Goal: Task Accomplishment & Management: Use online tool/utility

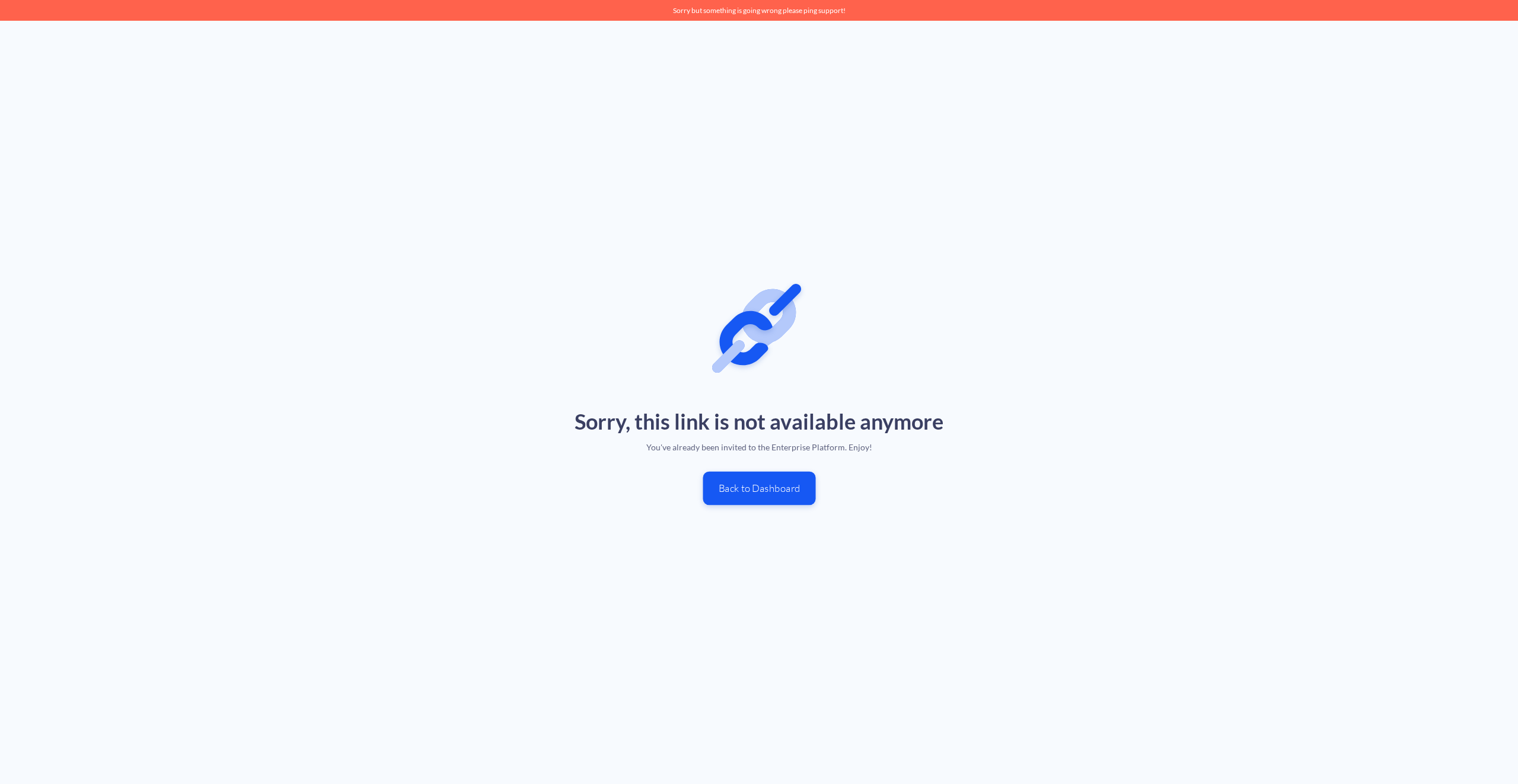
click at [759, 489] on button "Back to Dashboard" at bounding box center [759, 488] width 113 height 33
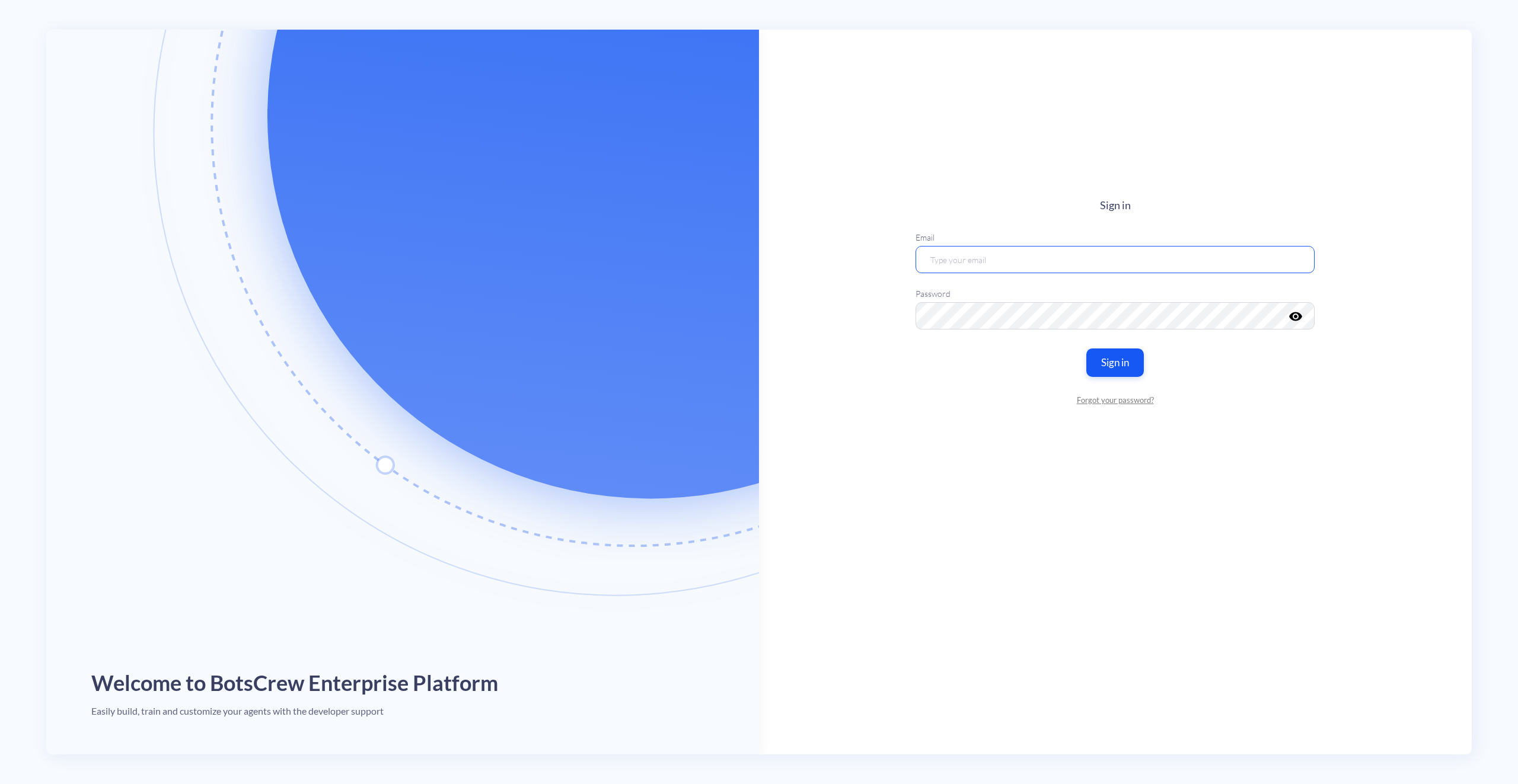
type input "[PERSON_NAME][EMAIL_ADDRESS][PERSON_NAME][DOMAIN_NAME]"
click at [1114, 373] on button "Sign in" at bounding box center [1115, 362] width 60 height 29
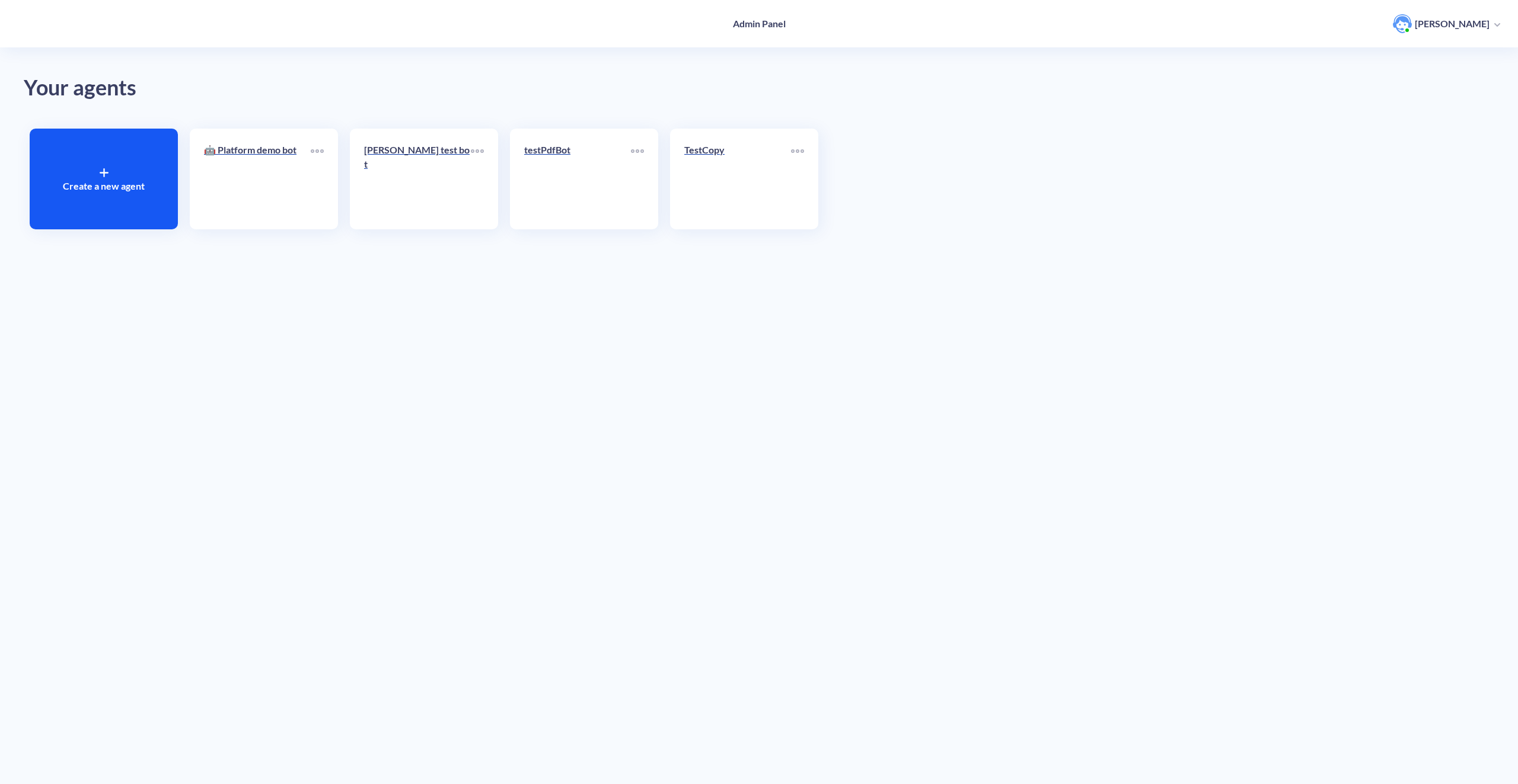
click at [105, 173] on icon at bounding box center [104, 173] width 8 height 0
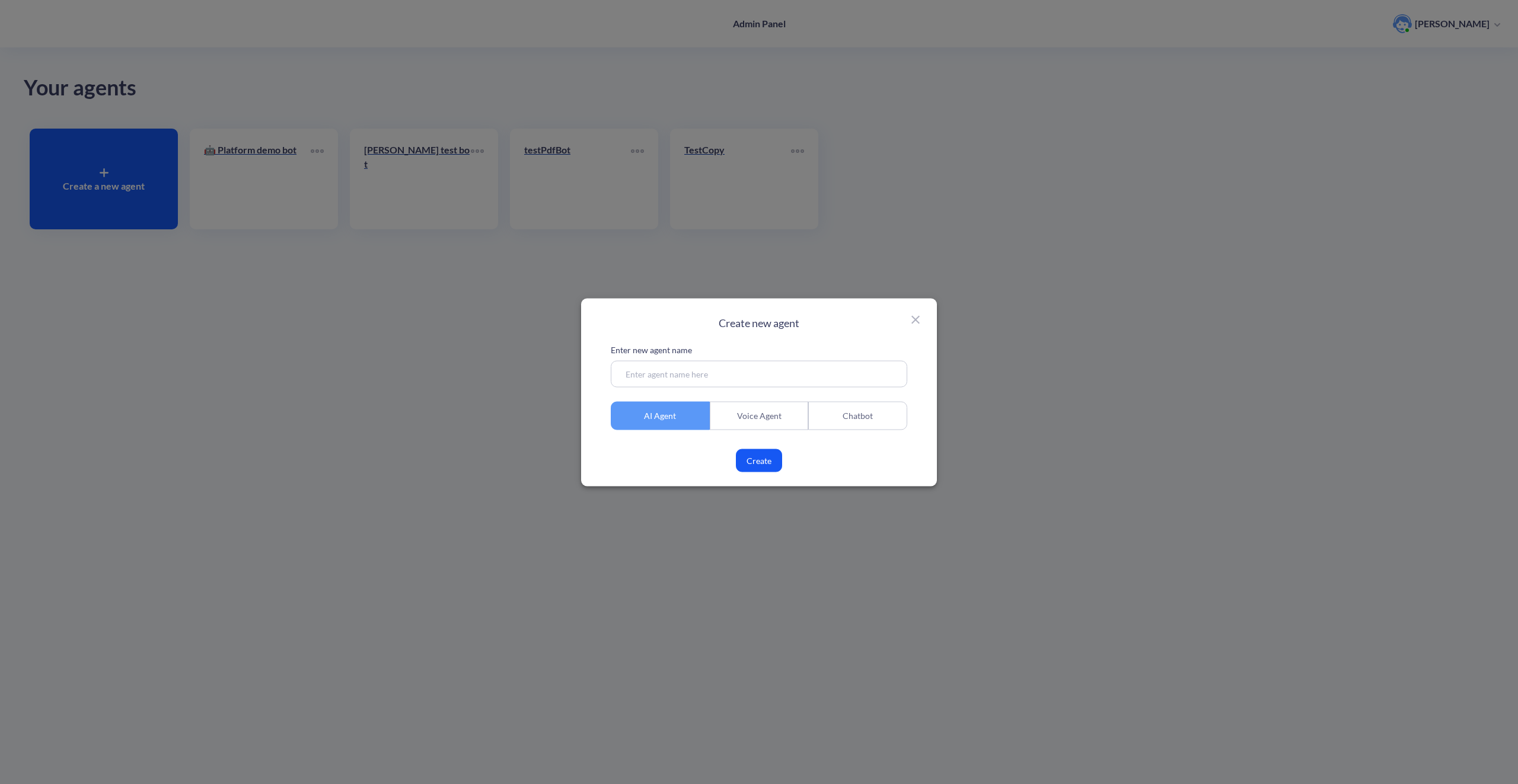
click at [674, 379] on input at bounding box center [759, 374] width 297 height 27
type input "new"
click at [757, 468] on button "Create" at bounding box center [759, 460] width 46 height 23
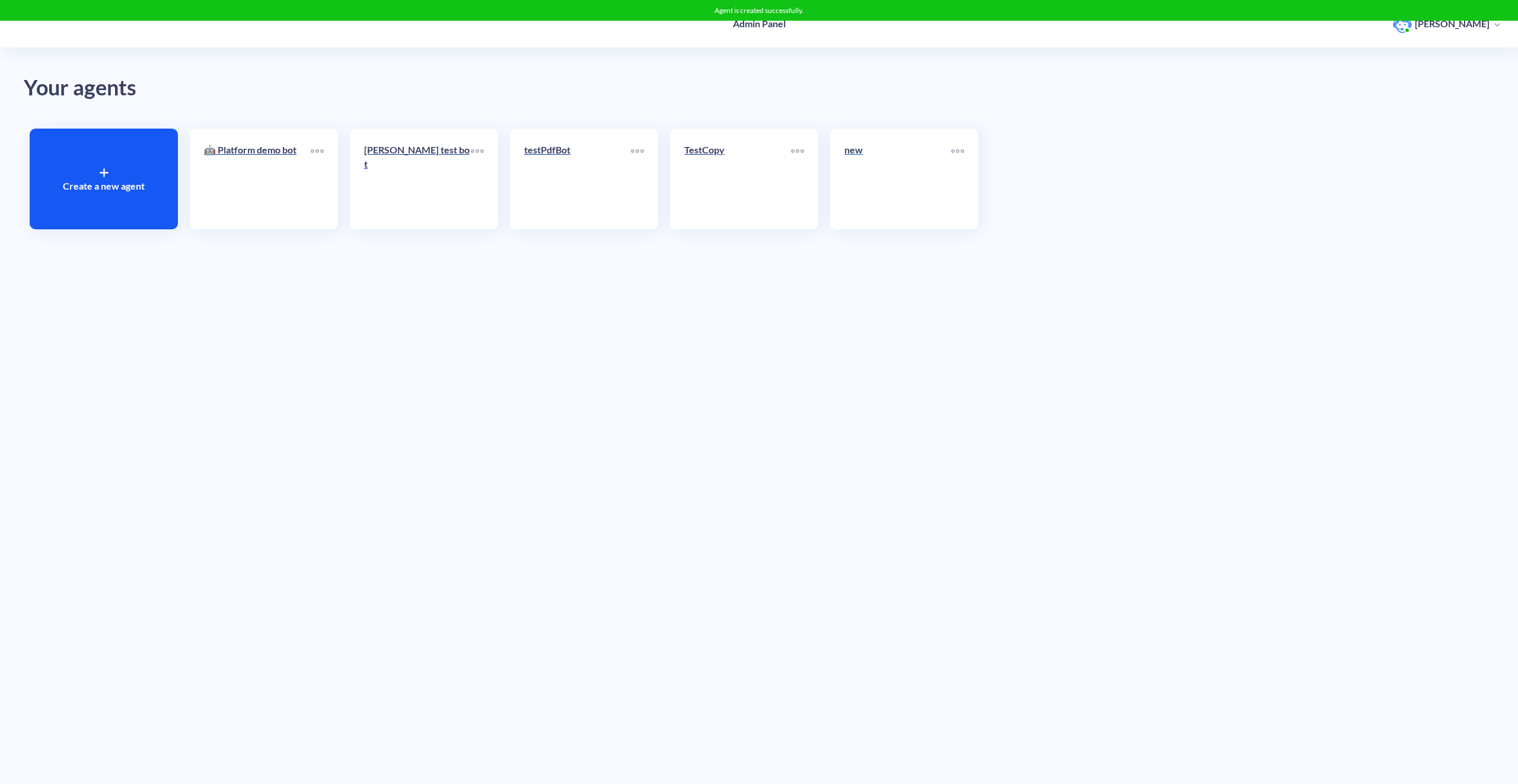
click at [871, 183] on link "new" at bounding box center [898, 179] width 107 height 73
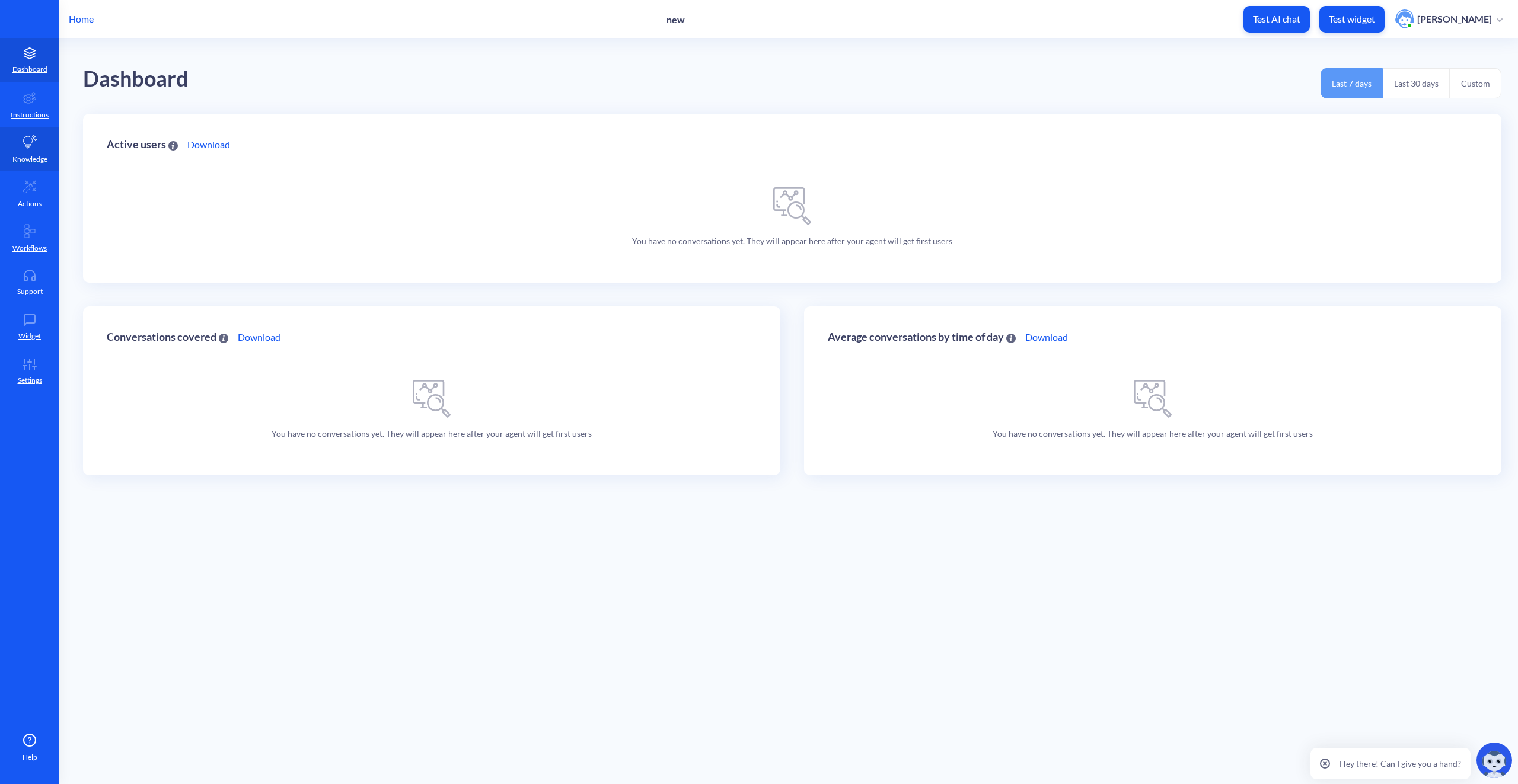
click at [29, 144] on icon at bounding box center [30, 142] width 13 height 13
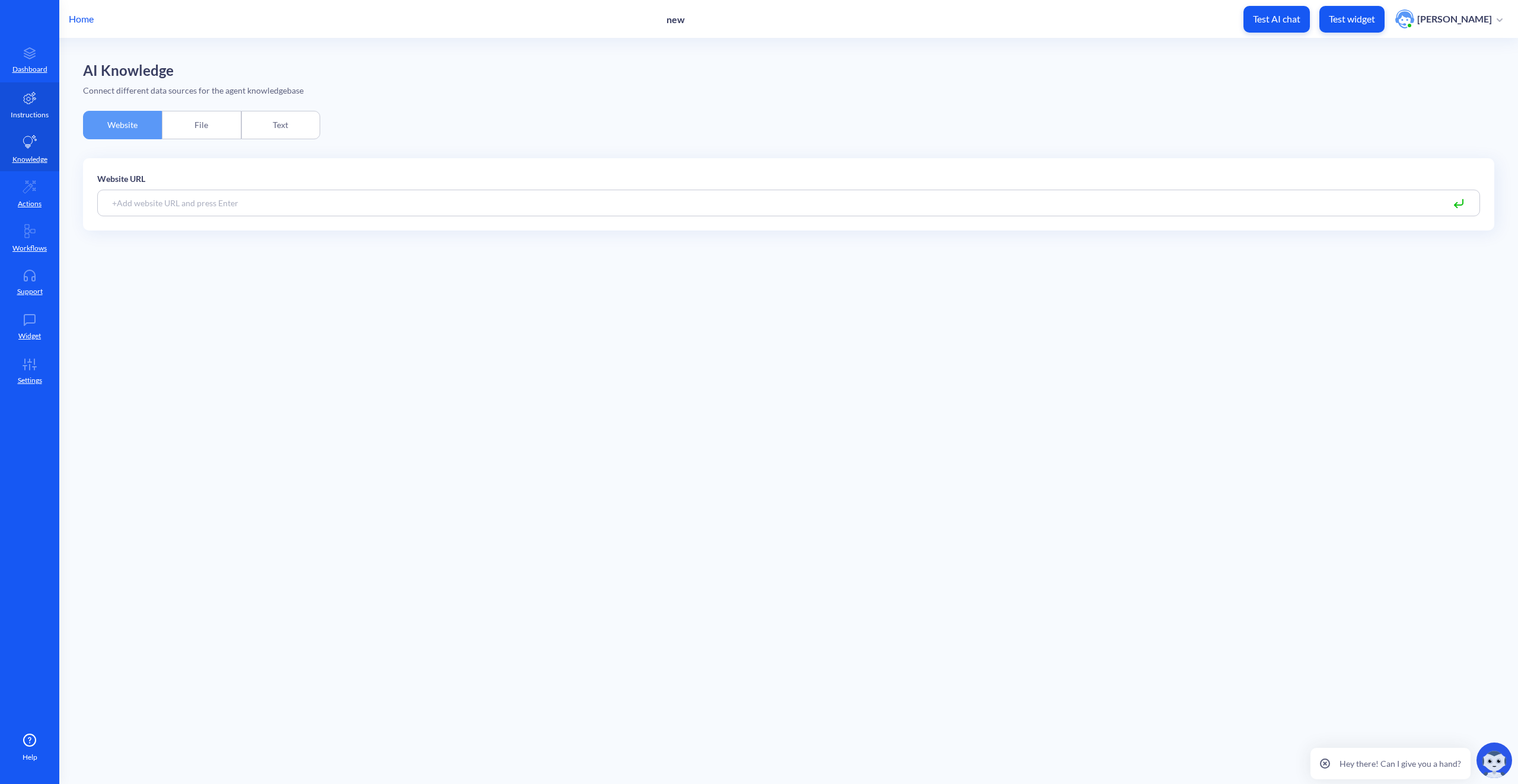
click at [28, 99] on icon at bounding box center [29, 98] width 14 height 14
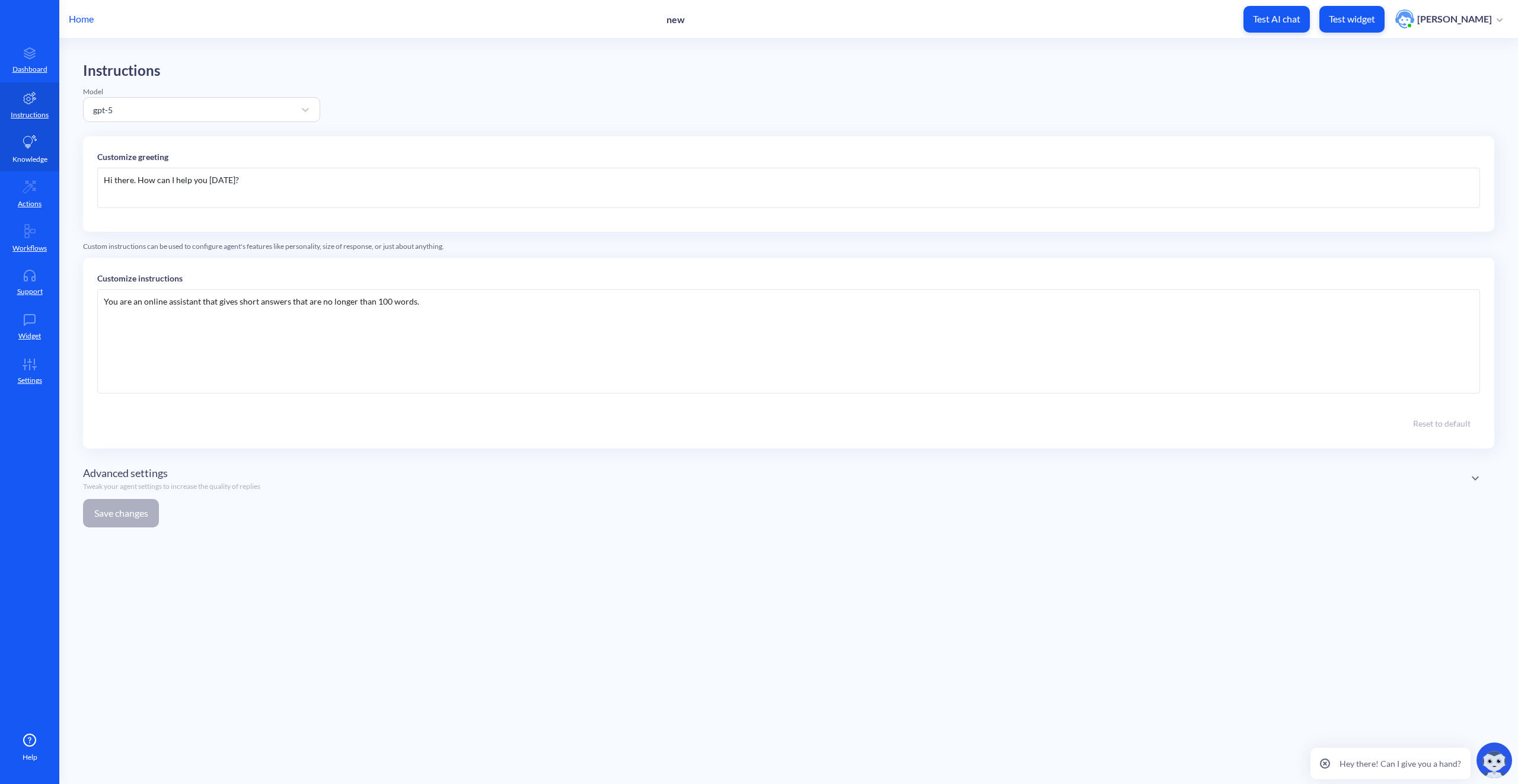
click at [33, 156] on p "Knowledge" at bounding box center [30, 159] width 35 height 11
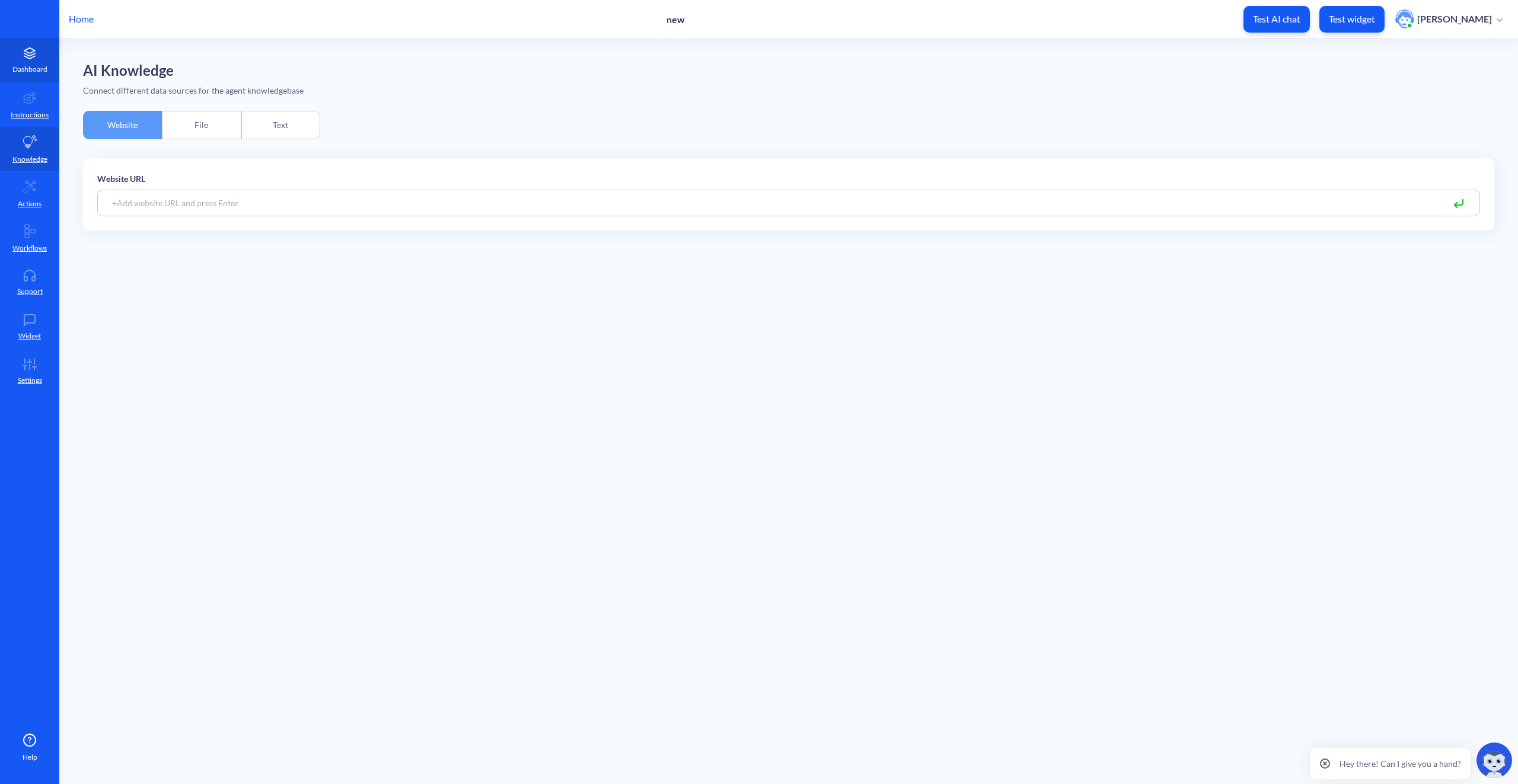
click at [34, 66] on p "Dashboard" at bounding box center [30, 69] width 35 height 11
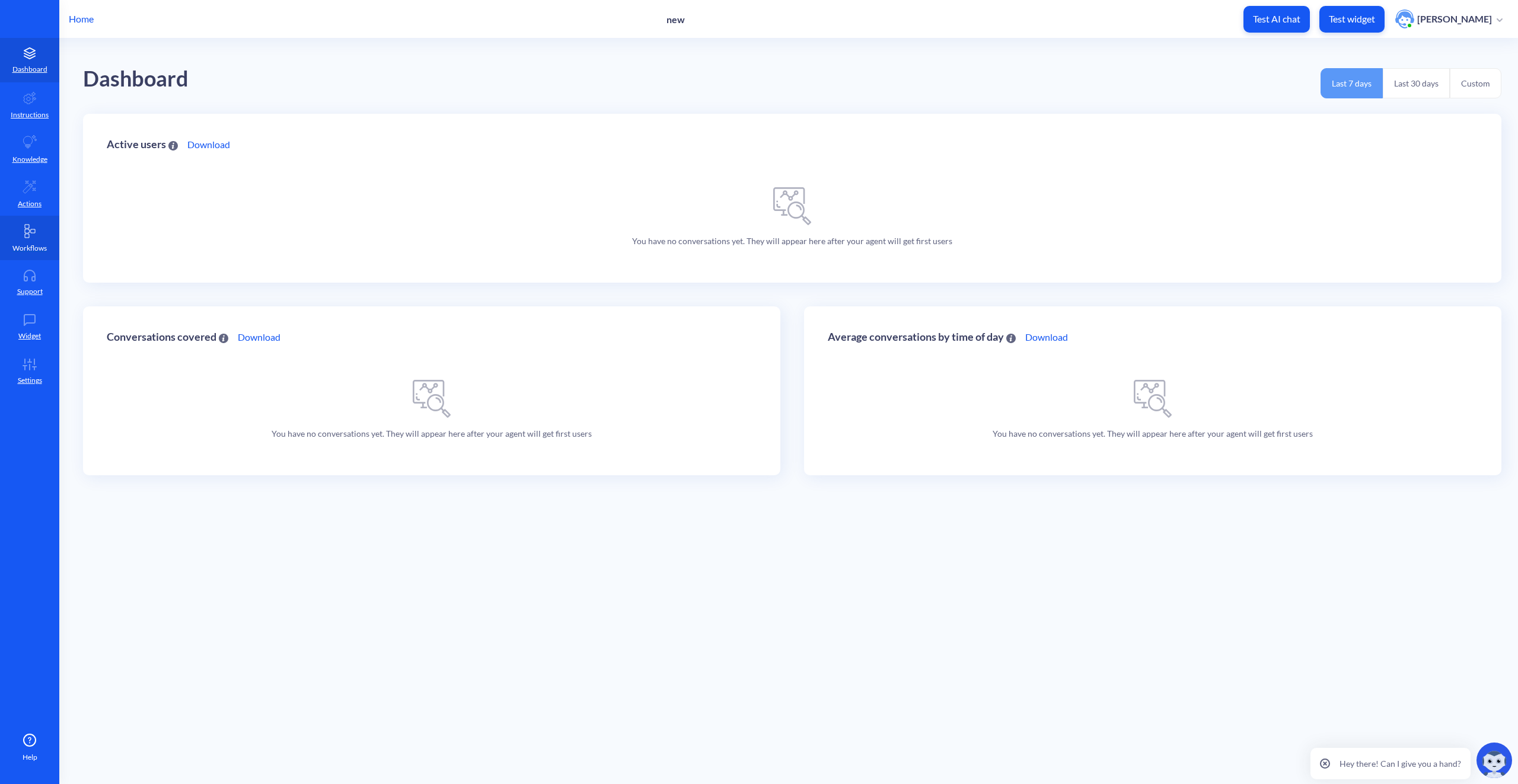
click at [28, 240] on link "Workflows" at bounding box center [29, 237] width 59 height 44
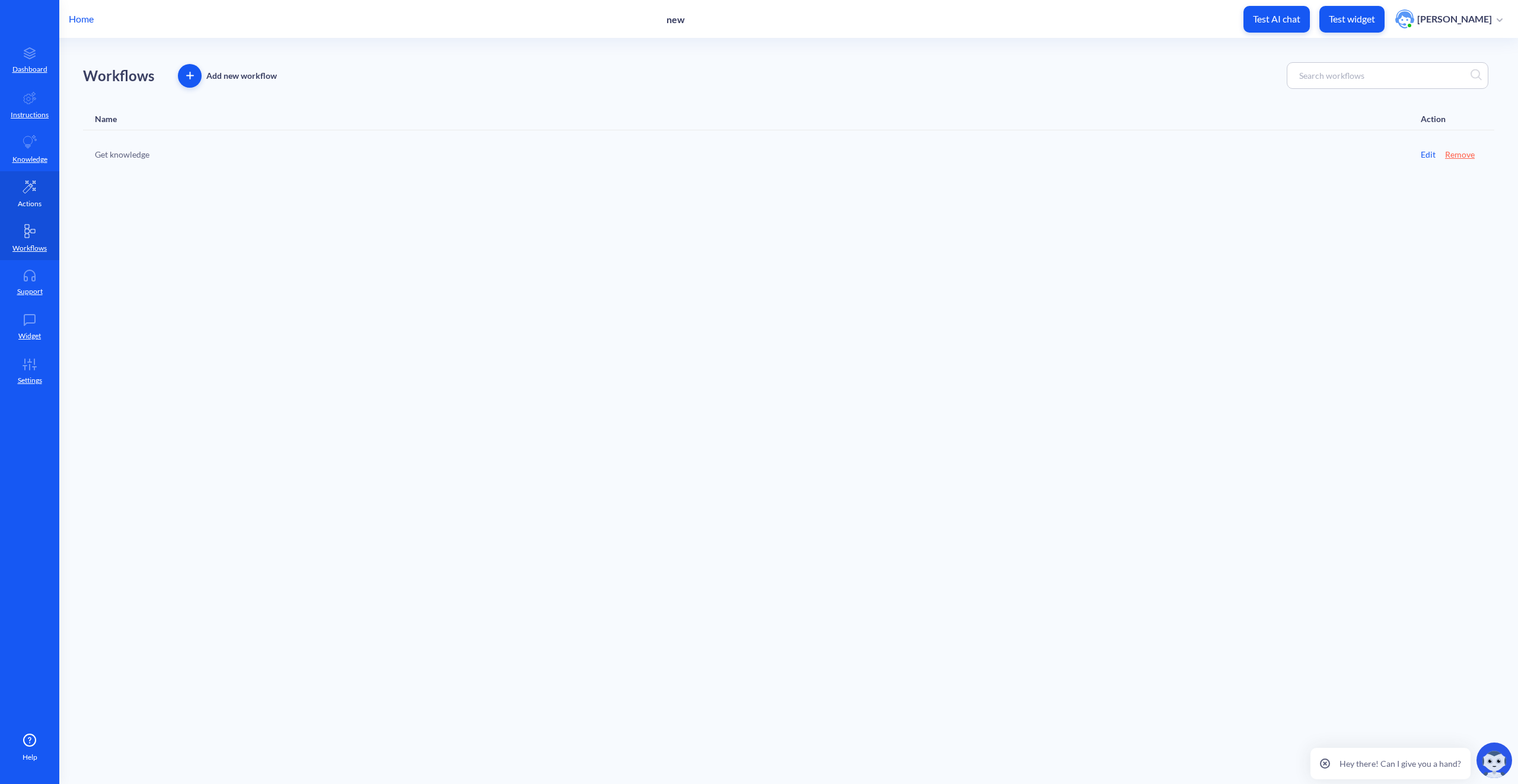
click at [26, 194] on link "Actions" at bounding box center [29, 193] width 59 height 44
click at [28, 157] on p "Knowledge" at bounding box center [30, 159] width 35 height 11
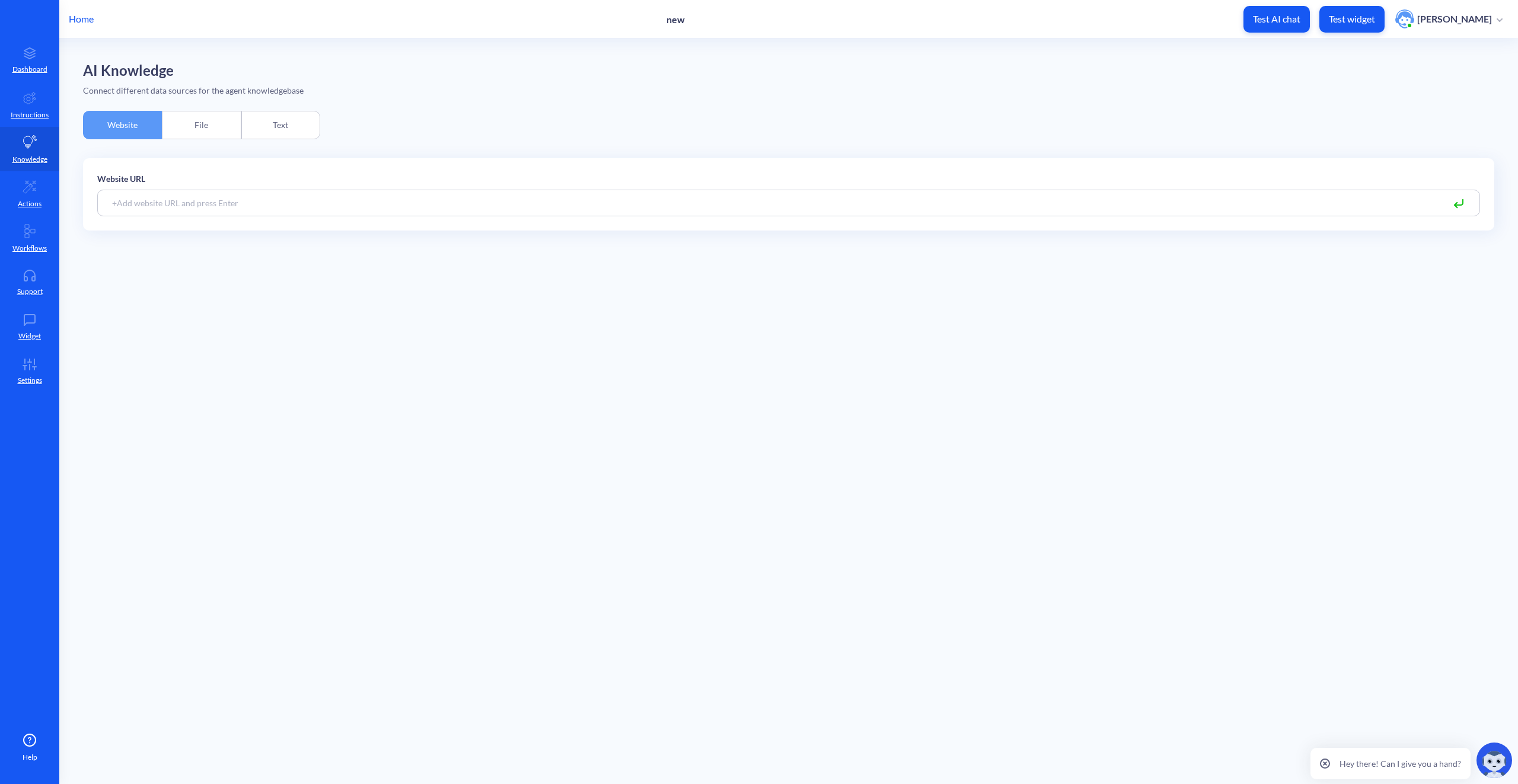
click at [166, 203] on input at bounding box center [788, 203] width 1383 height 27
click at [28, 187] on icon at bounding box center [29, 186] width 13 height 13
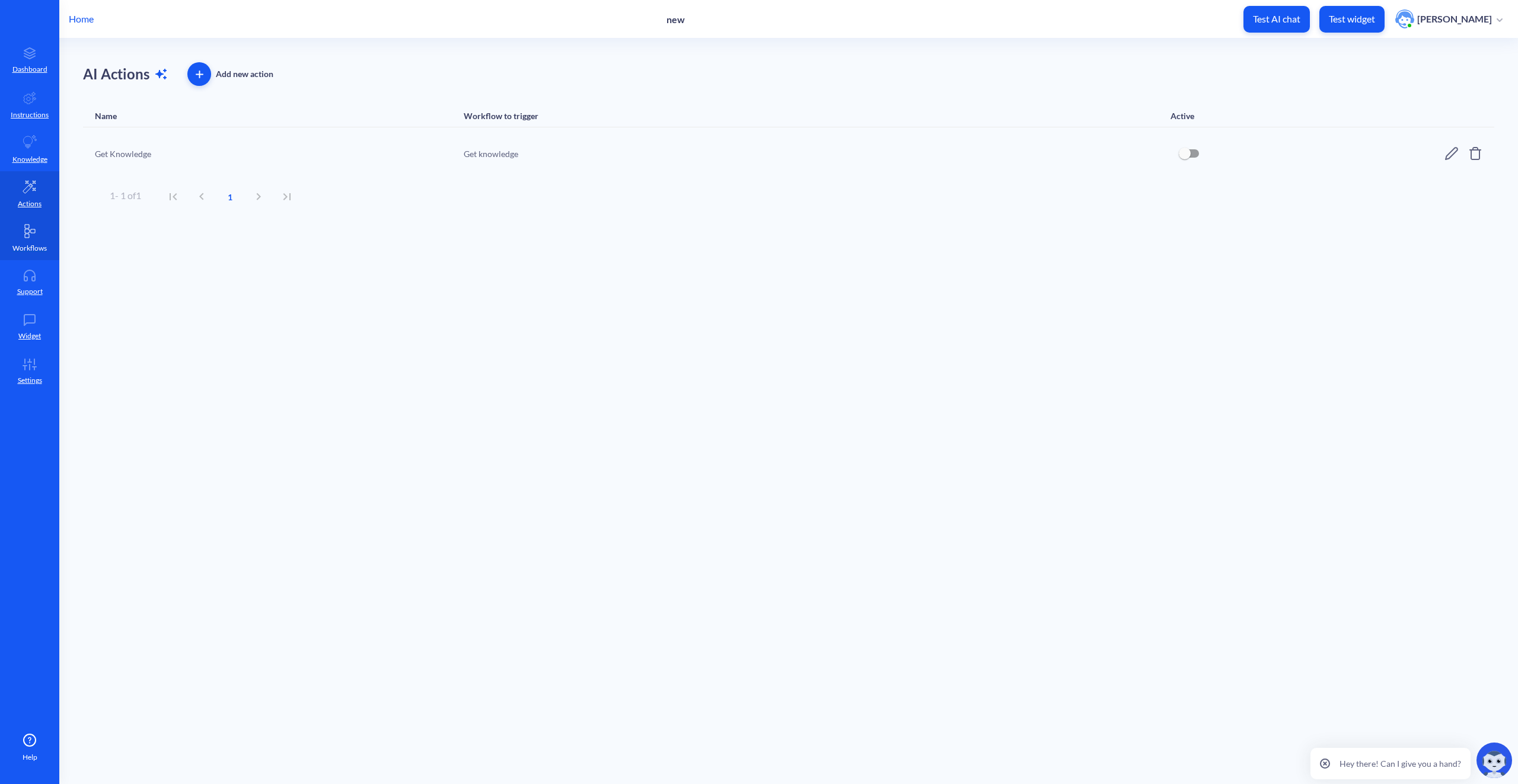
click at [23, 254] on link "Workflows" at bounding box center [29, 237] width 59 height 44
click at [20, 281] on icon at bounding box center [29, 276] width 23 height 12
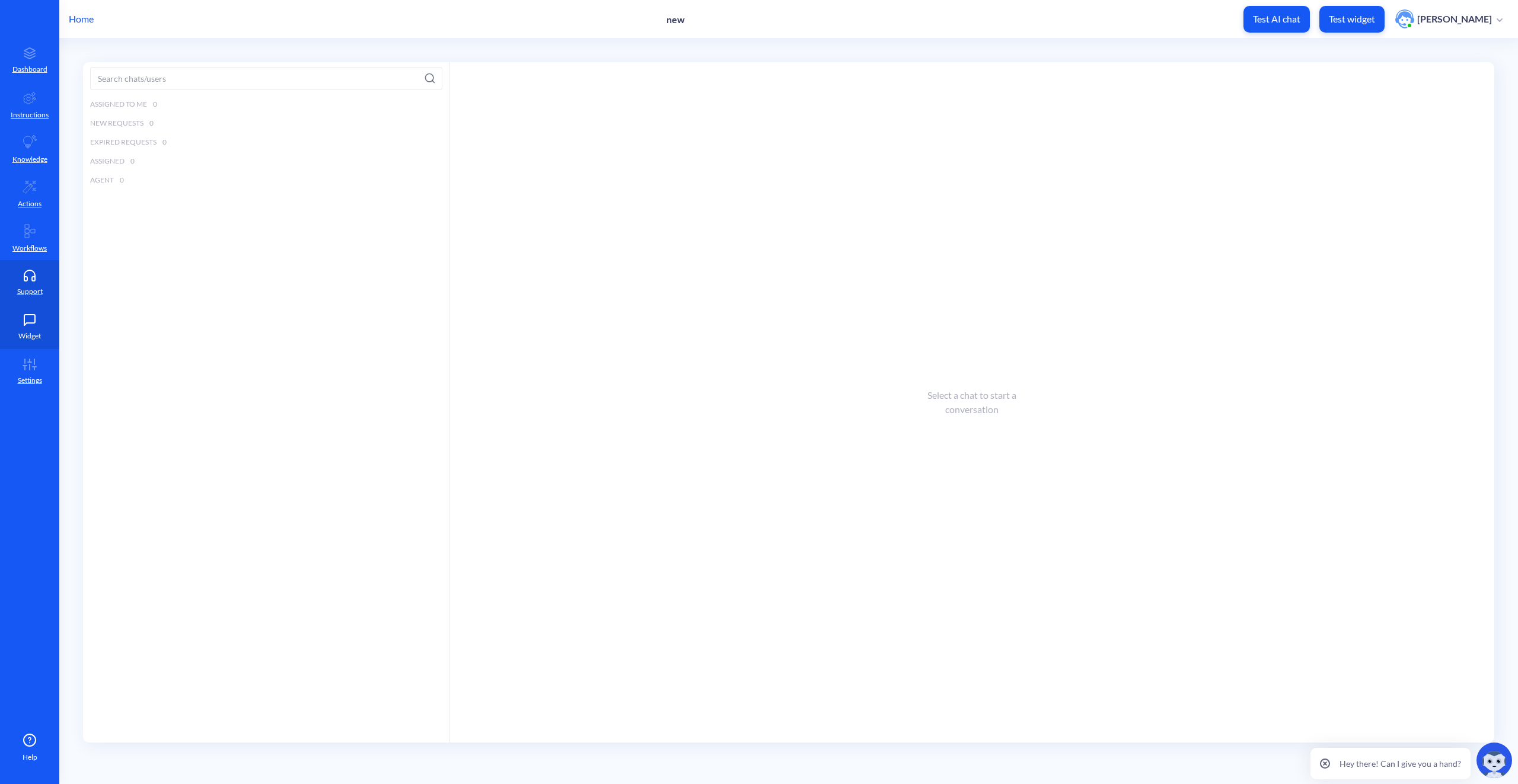
click at [33, 319] on icon at bounding box center [29, 320] width 23 height 12
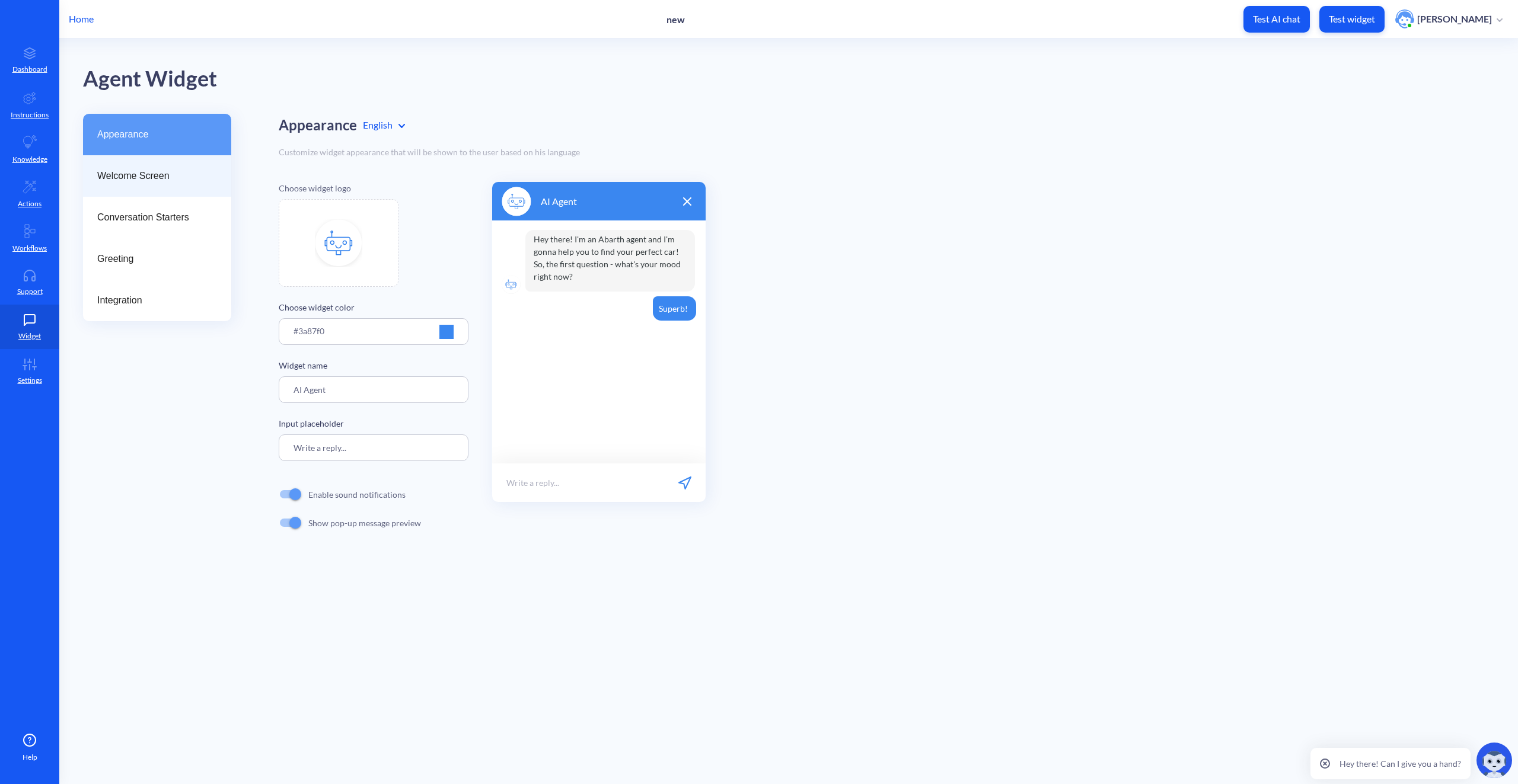
click at [146, 179] on span "Welcome Screen" at bounding box center [152, 175] width 110 height 14
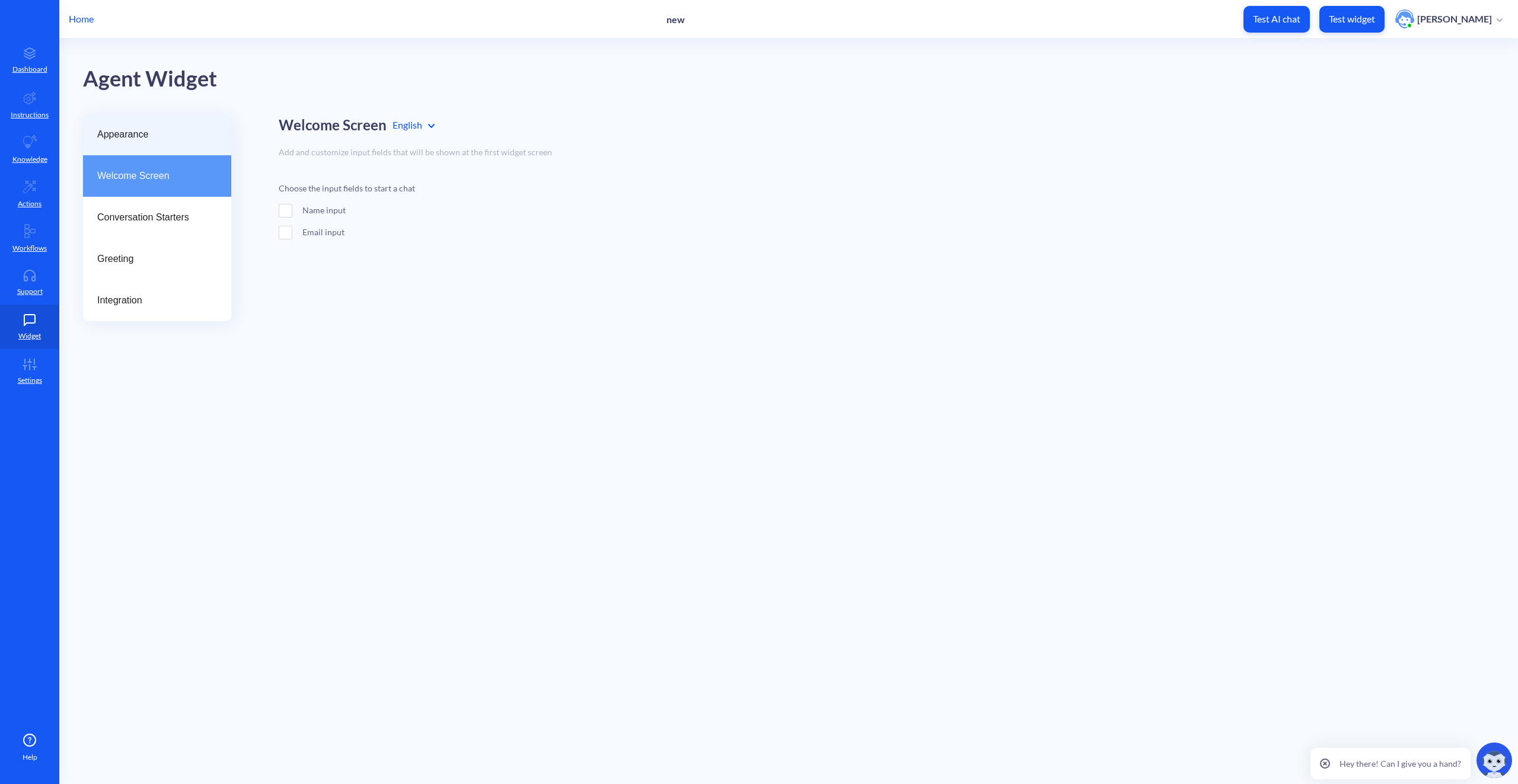
click at [149, 131] on span "Appearance" at bounding box center [152, 134] width 110 height 14
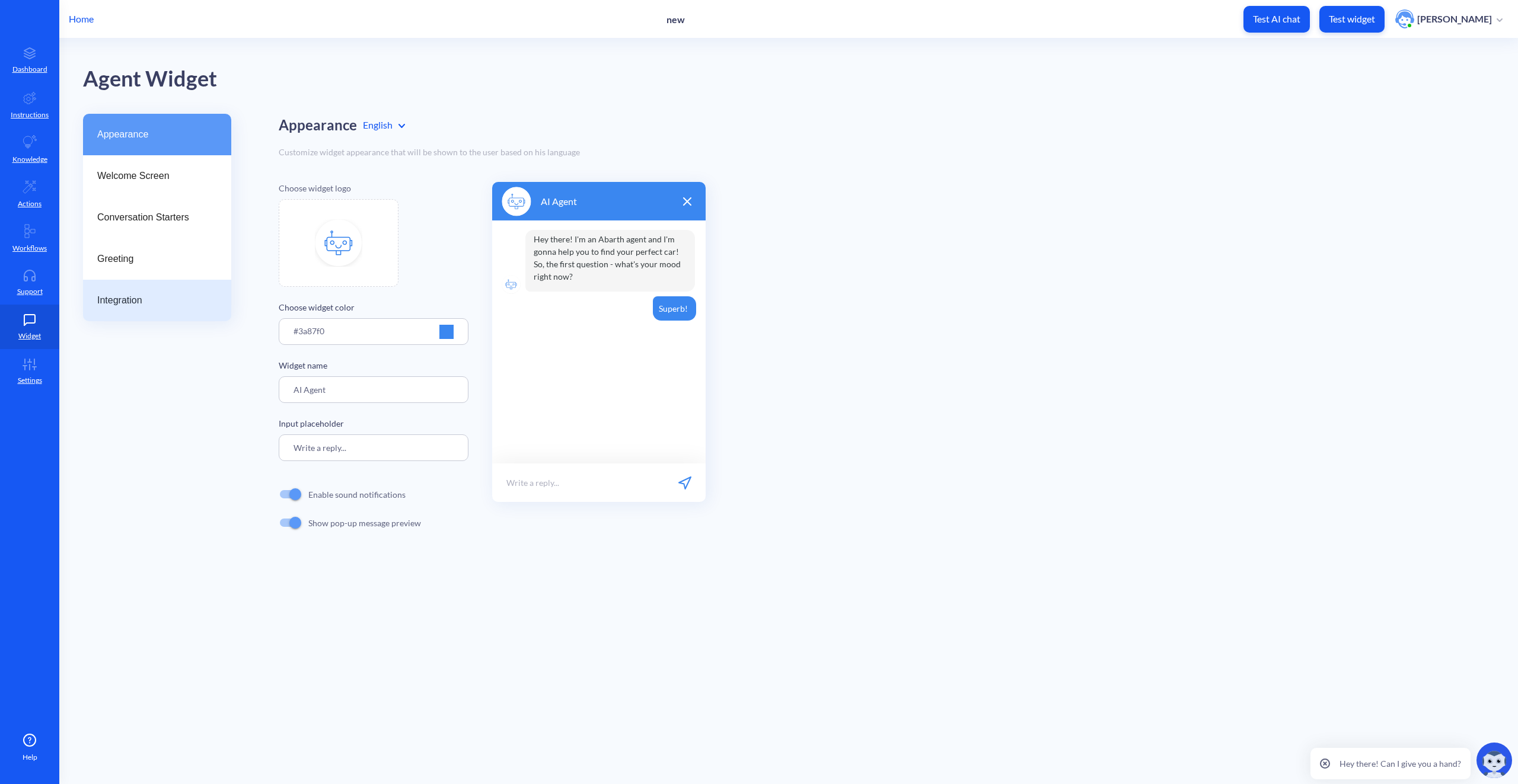
click at [141, 297] on span "Integration" at bounding box center [152, 300] width 110 height 14
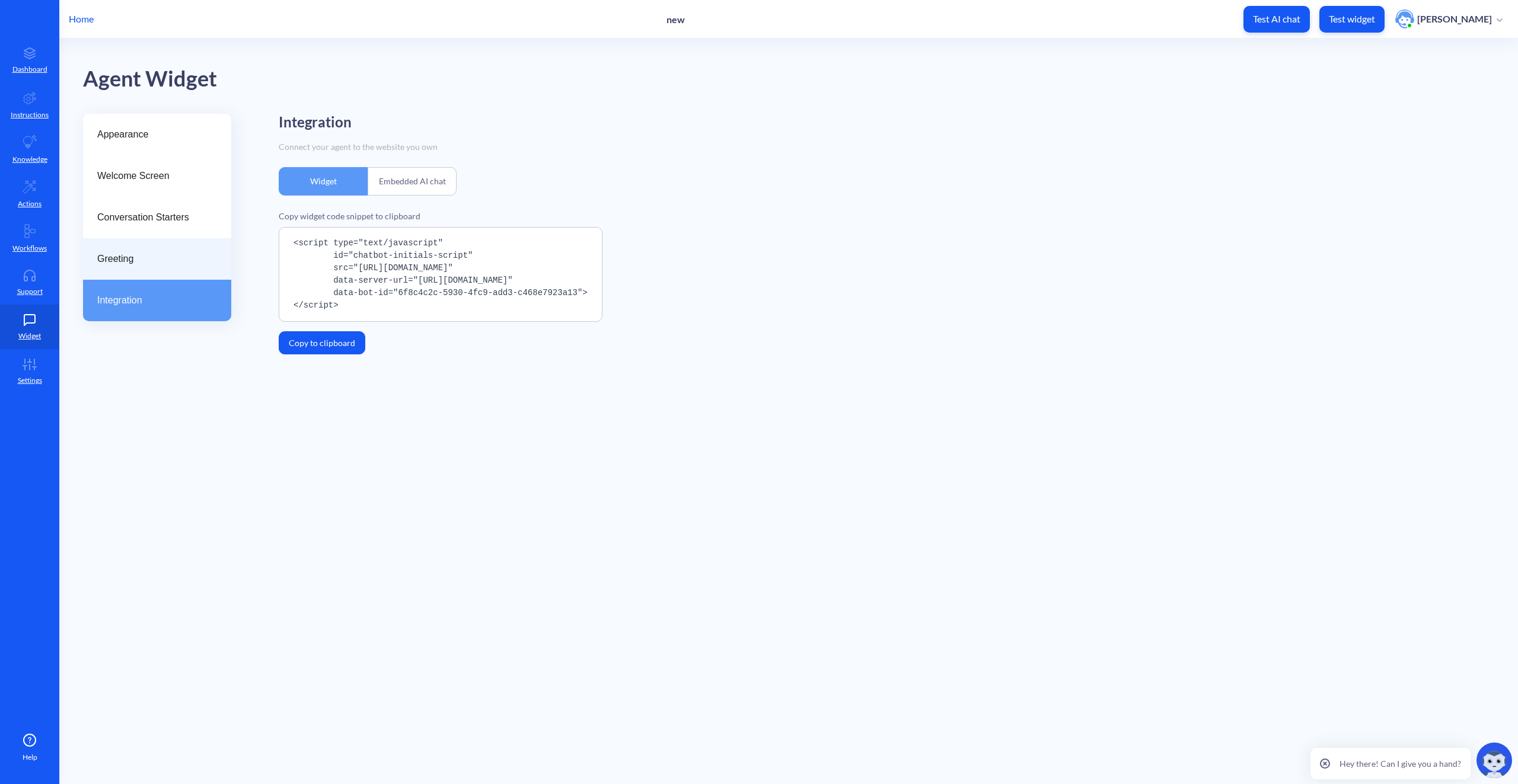
click at [136, 262] on span "Greeting" at bounding box center [152, 259] width 110 height 14
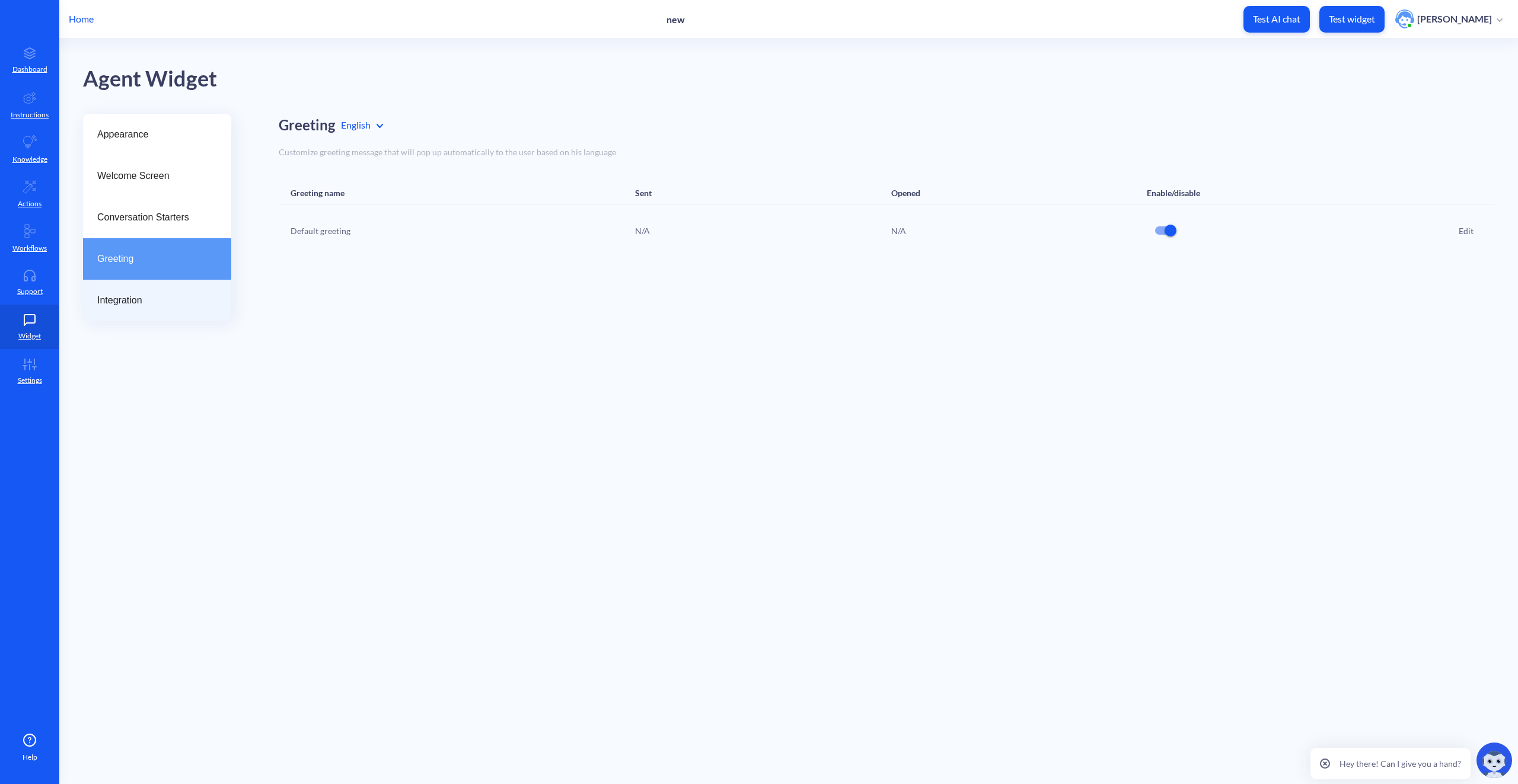
click at [146, 297] on span "Integration" at bounding box center [152, 300] width 110 height 14
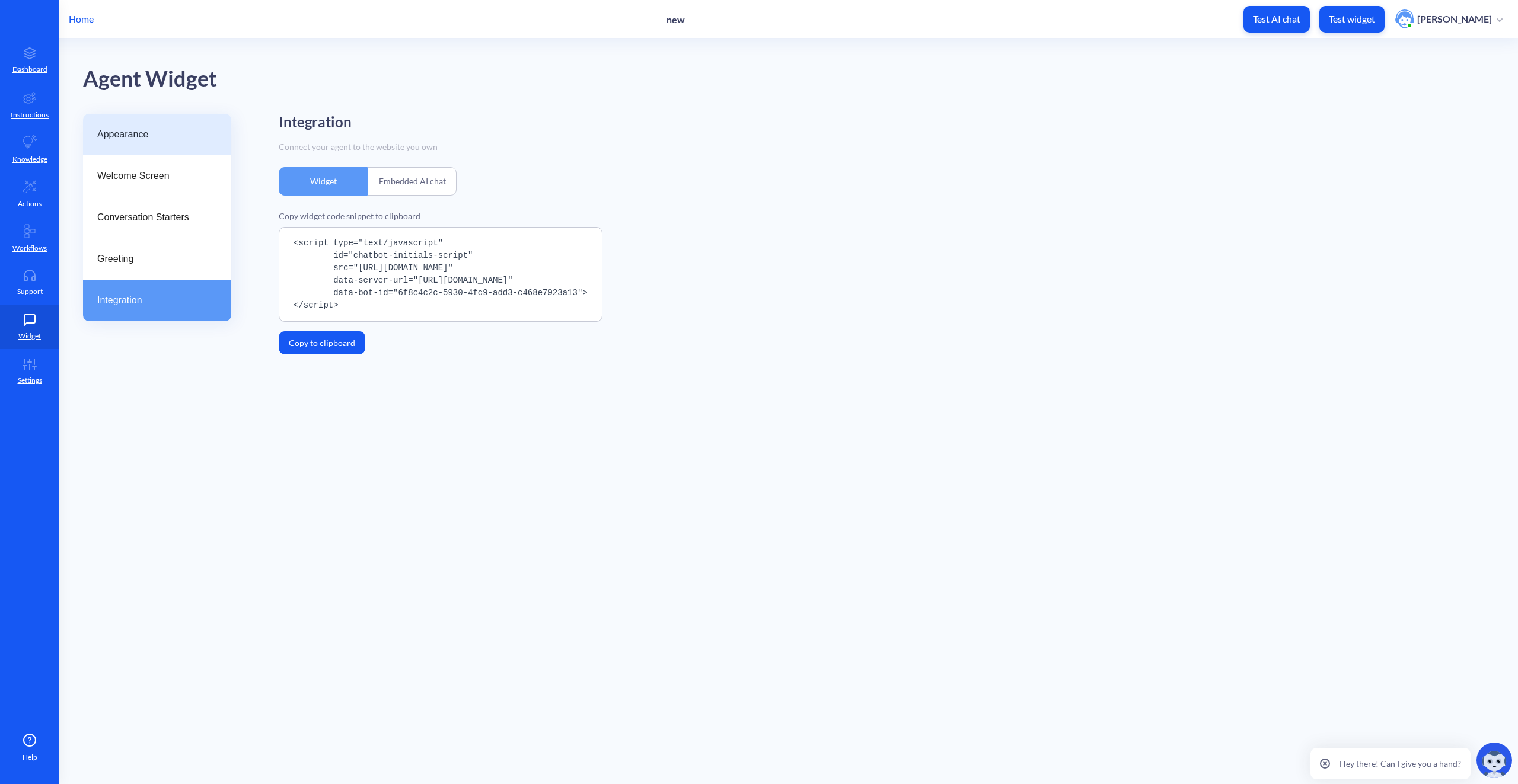
click at [144, 141] on span "Appearance" at bounding box center [152, 134] width 110 height 14
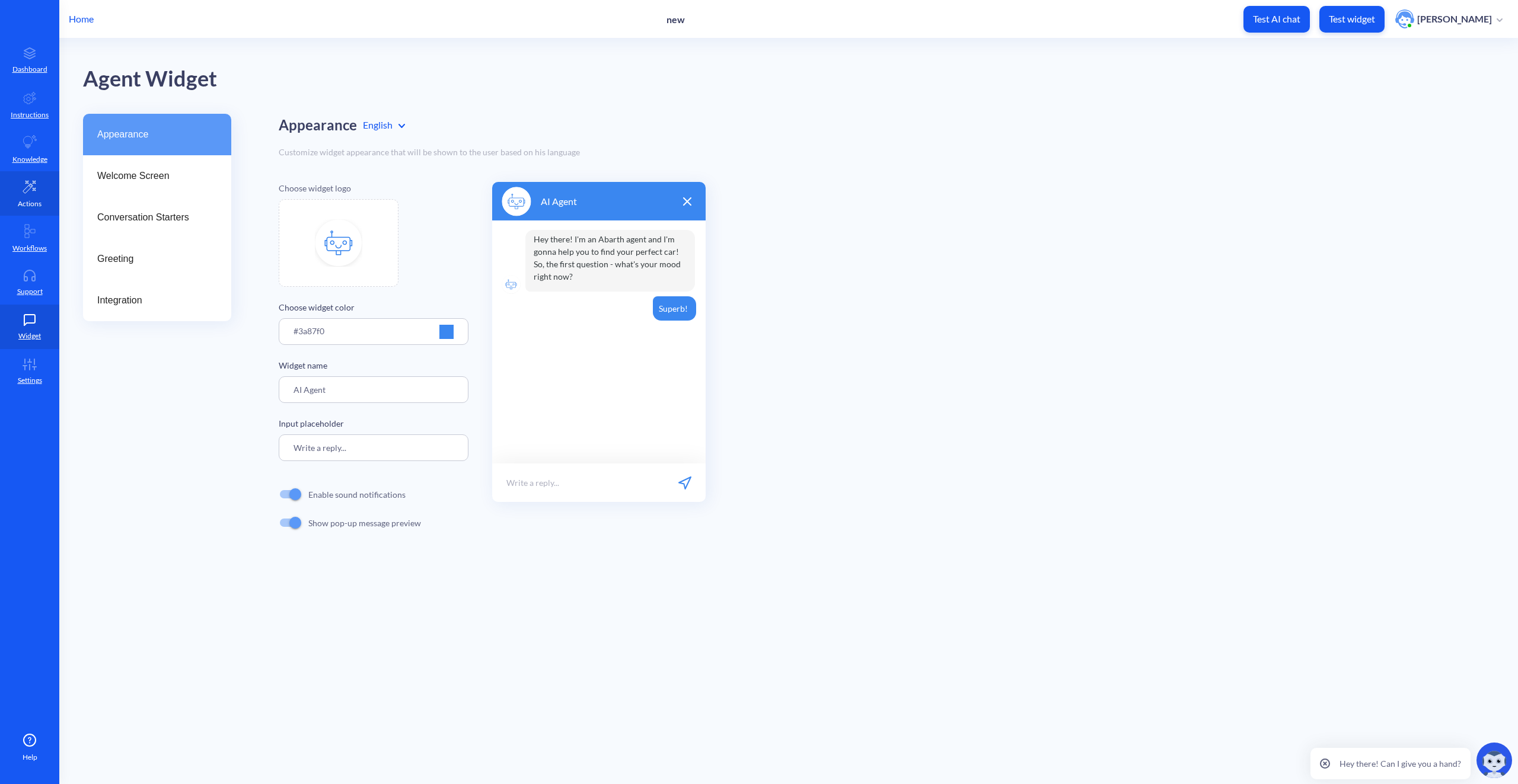
click at [40, 200] on p "Actions" at bounding box center [29, 204] width 23 height 11
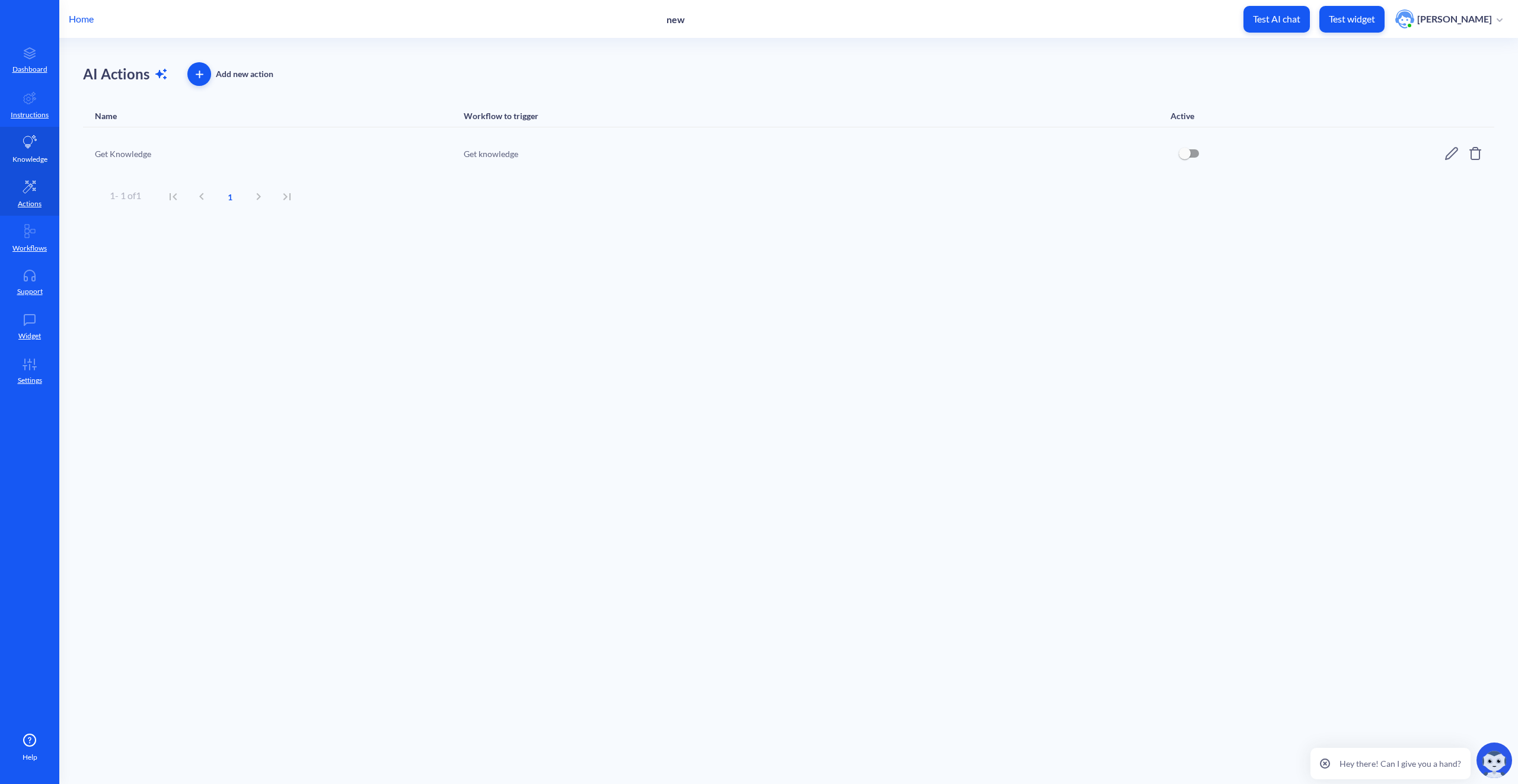
click at [22, 136] on link "Knowledge" at bounding box center [29, 149] width 59 height 44
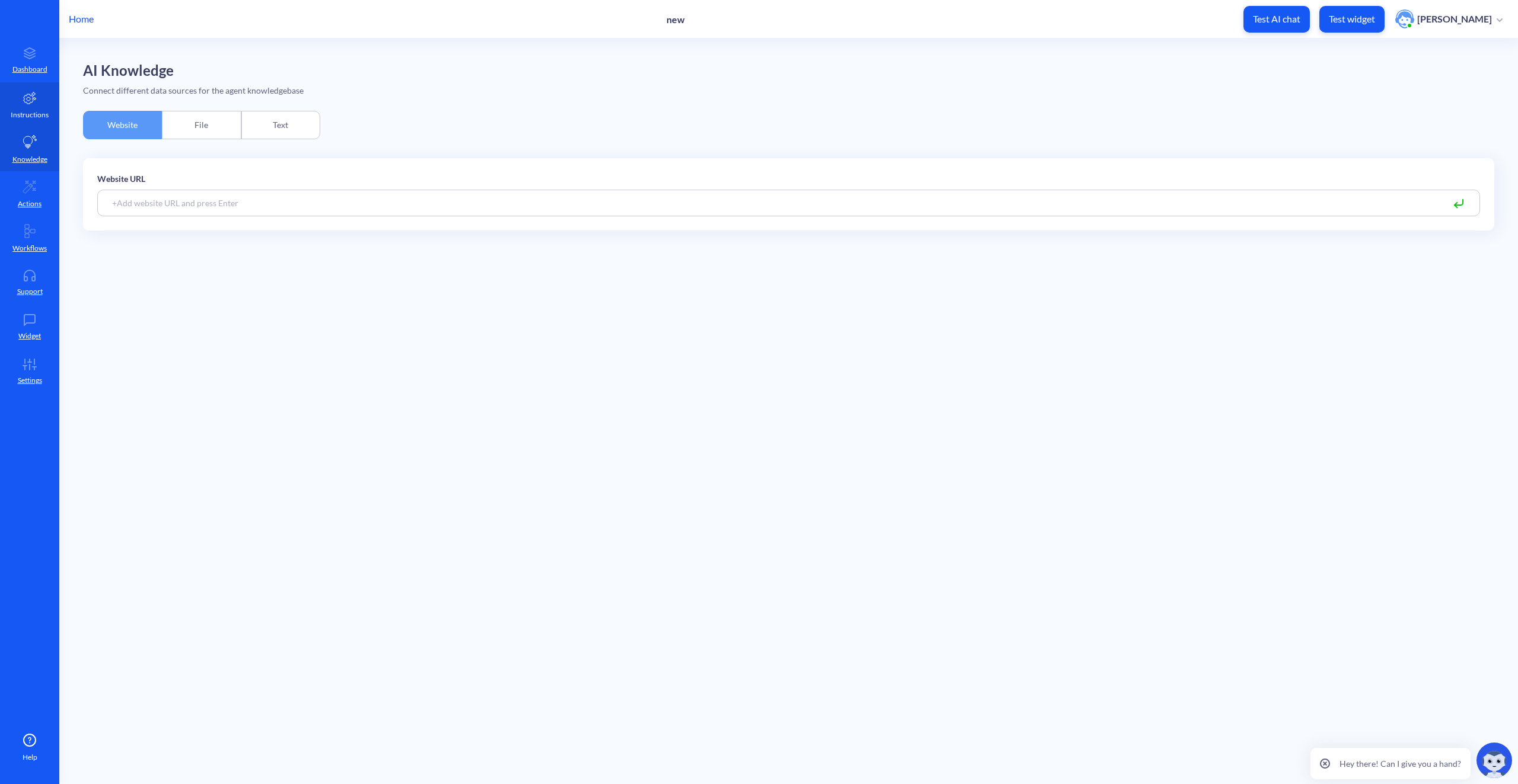
click at [32, 110] on p "Instructions" at bounding box center [29, 114] width 38 height 11
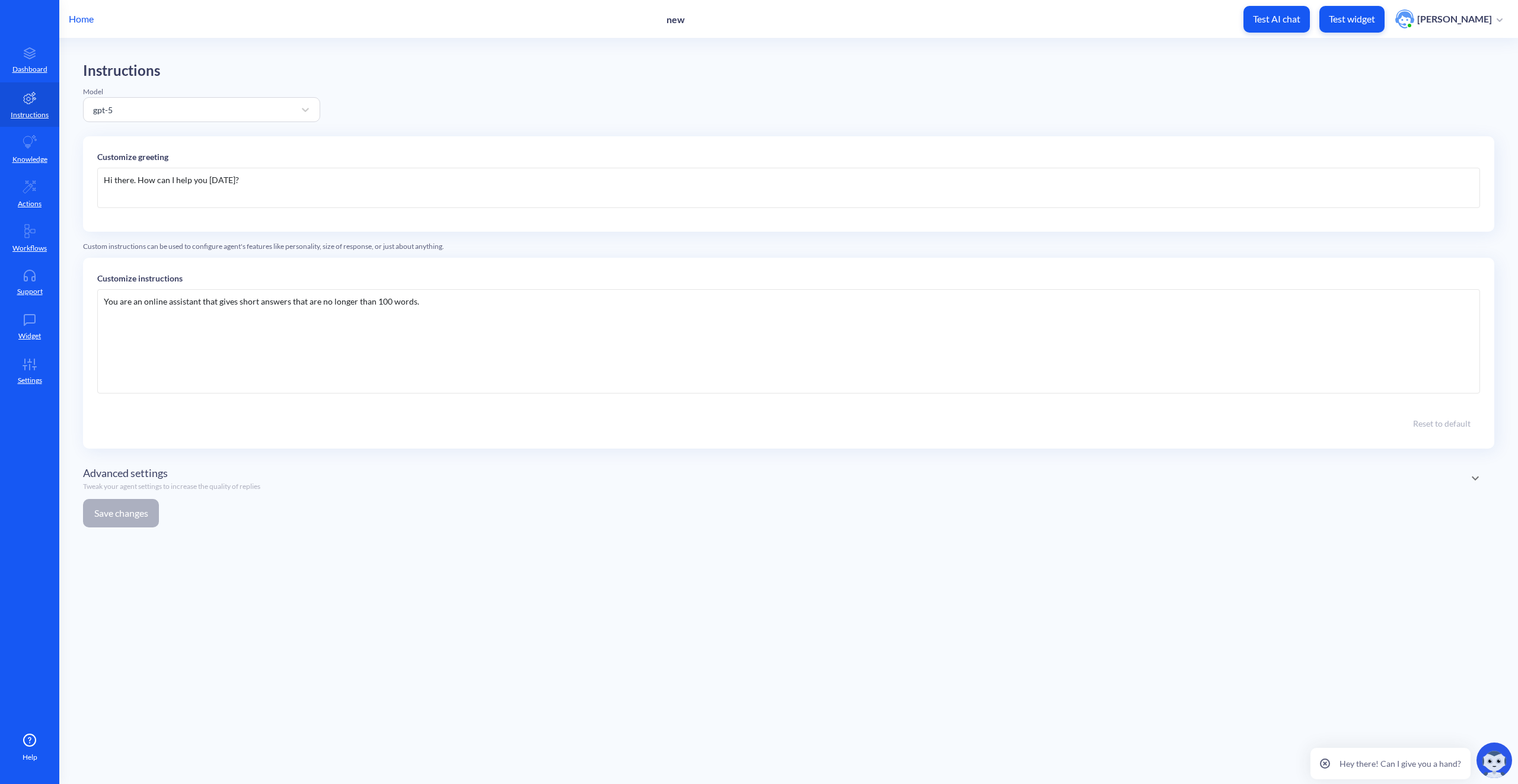
click at [279, 183] on div "Hi there. How can I help you [DATE]?" at bounding box center [788, 188] width 1383 height 40
click at [218, 321] on div "You are an online assistant that gives short answers that are no longer than 10…" at bounding box center [788, 341] width 1383 height 104
click at [475, 308] on div "You are an online assistant that gives short answers that are no longer than 10…" at bounding box center [788, 341] width 1383 height 104
click at [29, 59] on link "Dashboard" at bounding box center [29, 59] width 59 height 44
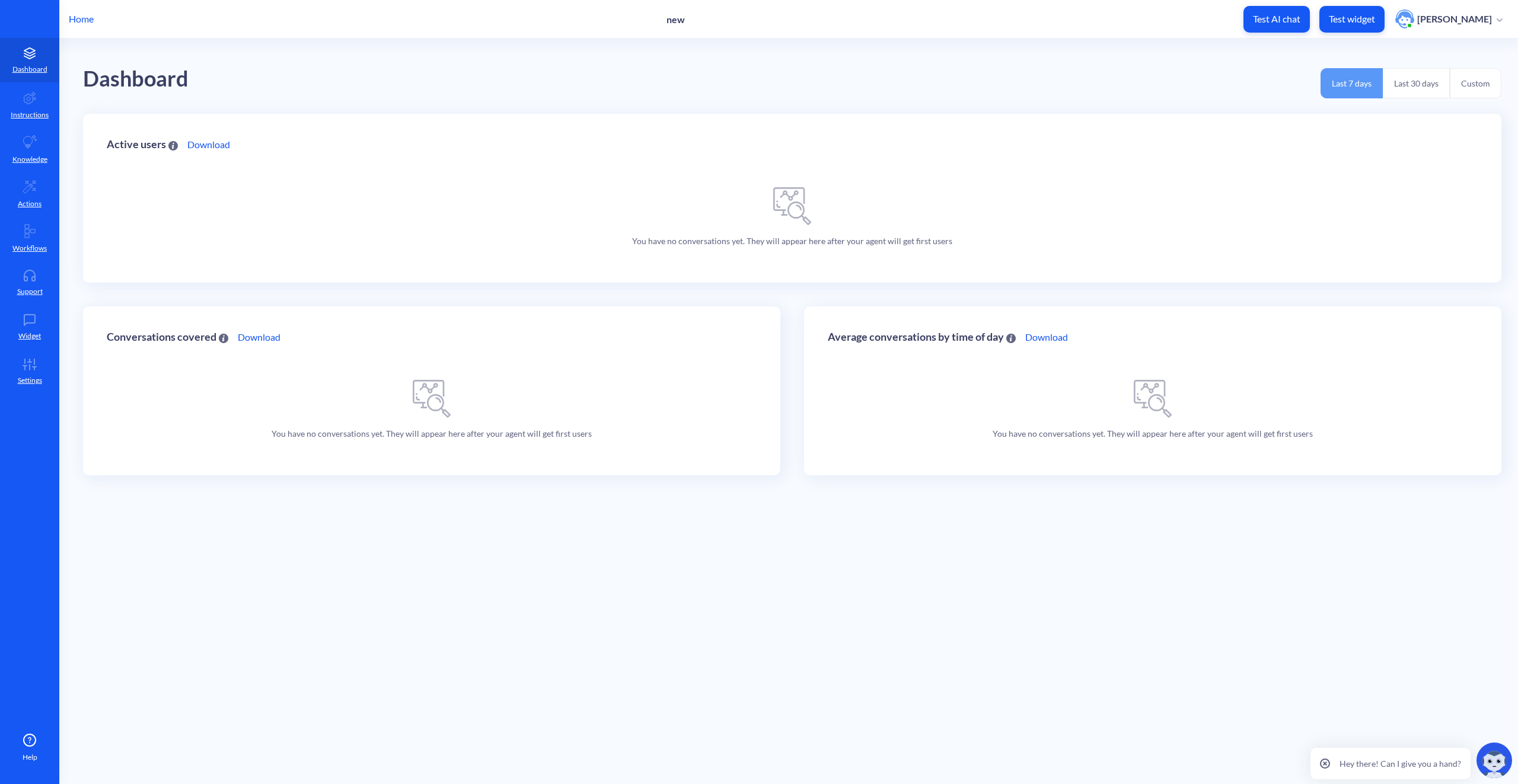
click at [1299, 21] on p "Test AI chat" at bounding box center [1277, 19] width 48 height 12
click at [26, 104] on icon at bounding box center [29, 98] width 14 height 14
